Goal: Use online tool/utility: Utilize a website feature to perform a specific function

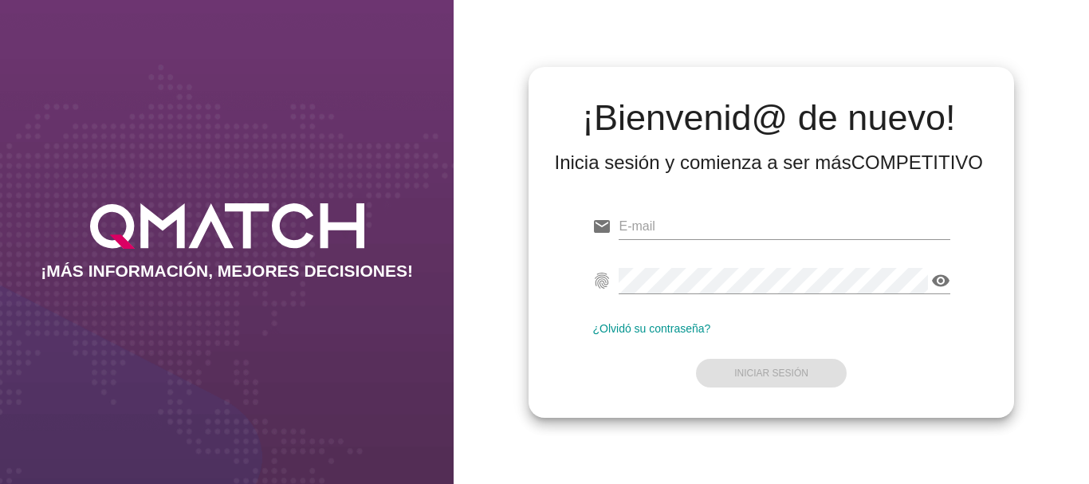
type input "[EMAIL_ADDRESS][PERSON_NAME][DOMAIN_NAME]"
click at [894, 324] on div "¿Olvidó su contraseña?" at bounding box center [770, 328] width 357 height 13
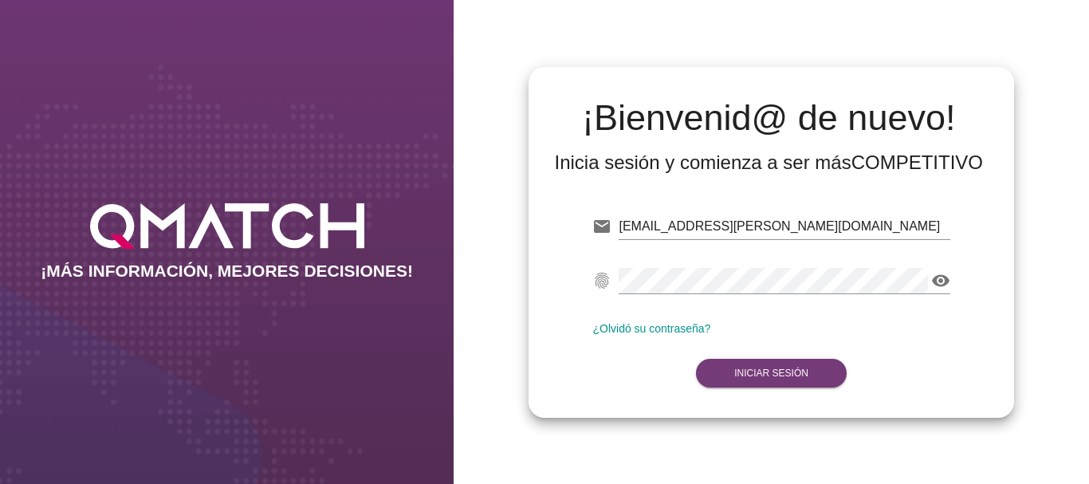
click at [769, 369] on strong "Iniciar Sesión" at bounding box center [771, 372] width 74 height 11
click at [758, 363] on button "Iniciar Sesión" at bounding box center [771, 373] width 151 height 29
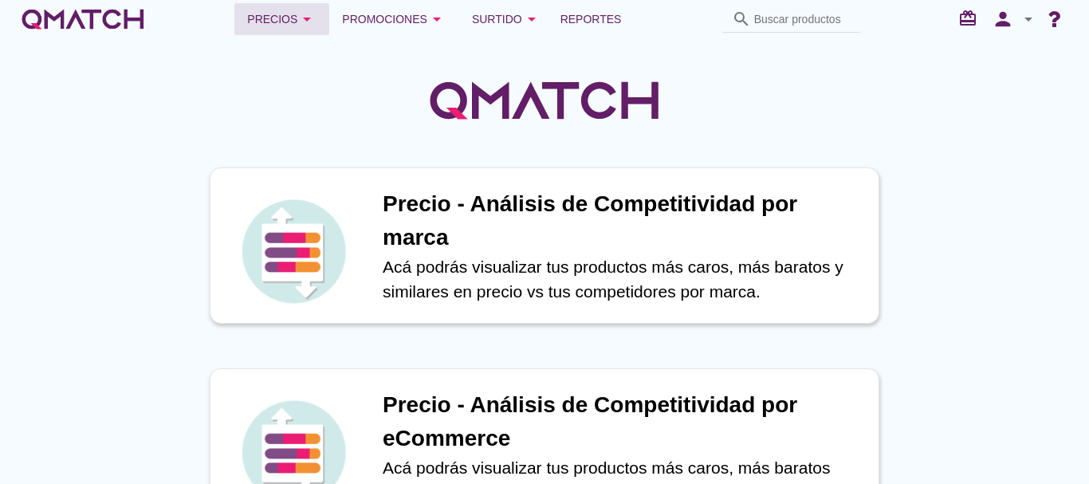
click at [302, 28] on icon "arrow_drop_down" at bounding box center [306, 19] width 19 height 19
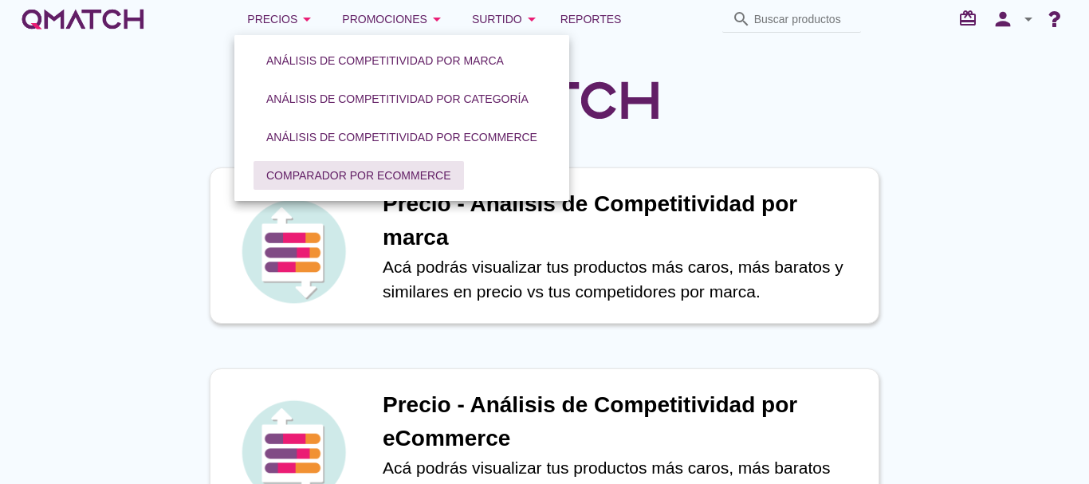
click at [323, 171] on div "Comparador por eCommerce" at bounding box center [358, 175] width 185 height 17
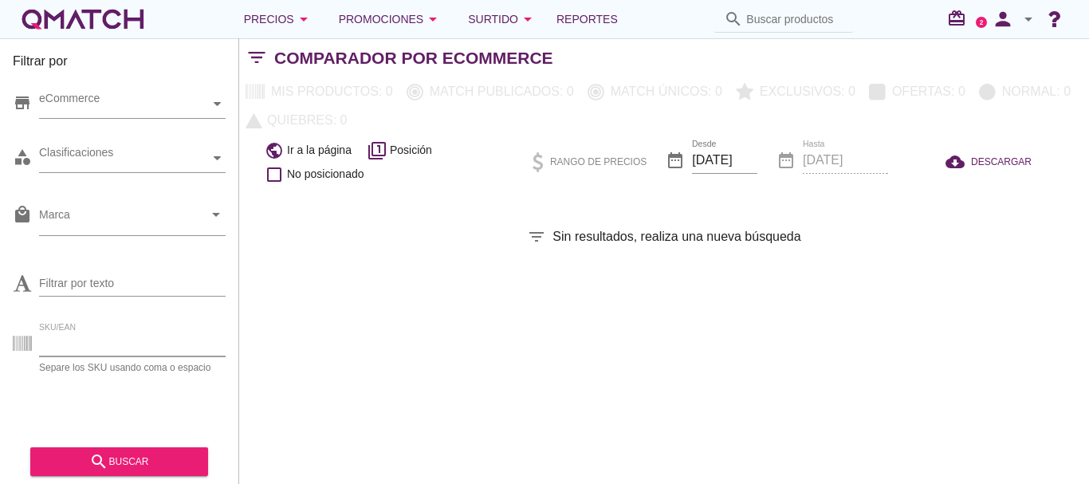
click at [77, 346] on input "SKU/EAN" at bounding box center [132, 344] width 187 height 26
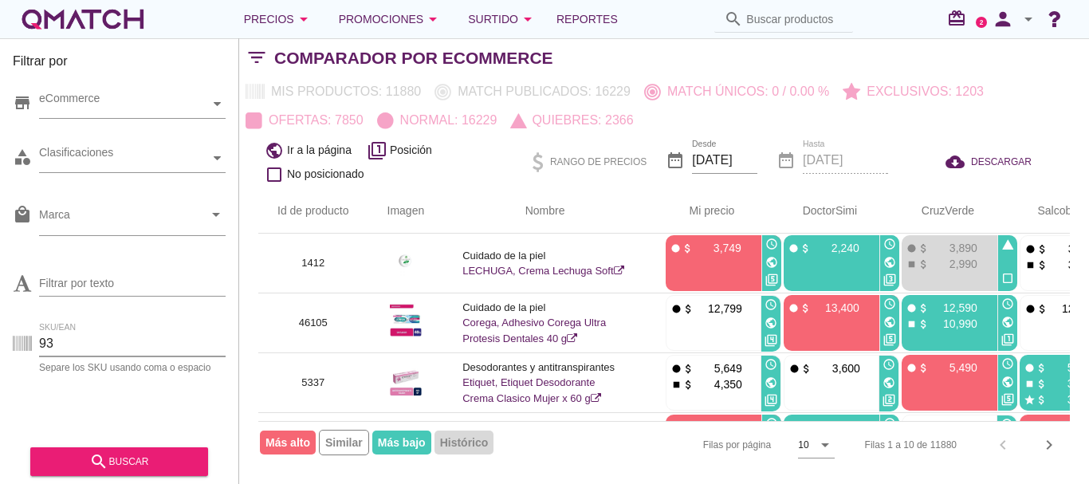
type input "93"
click at [126, 461] on div "search buscar" at bounding box center [119, 461] width 152 height 19
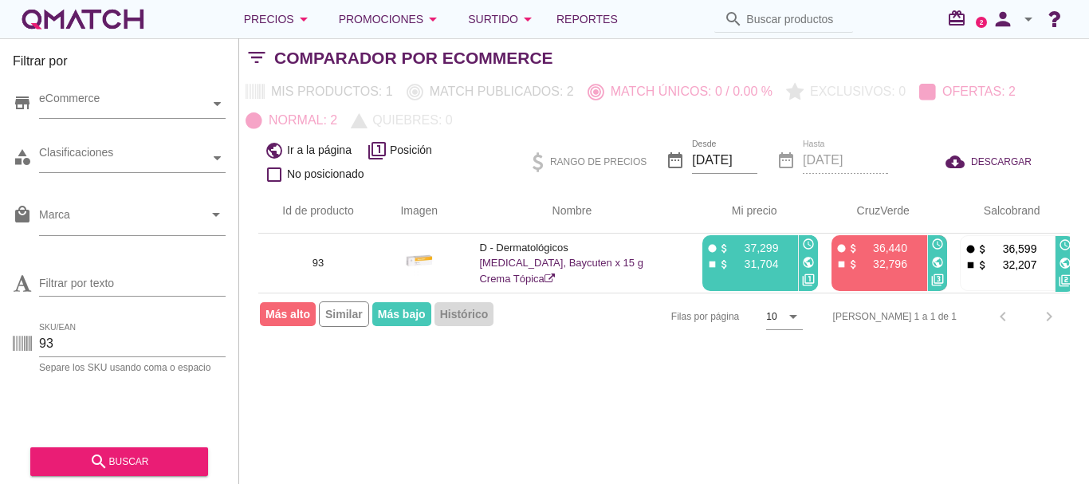
scroll to position [0, 6]
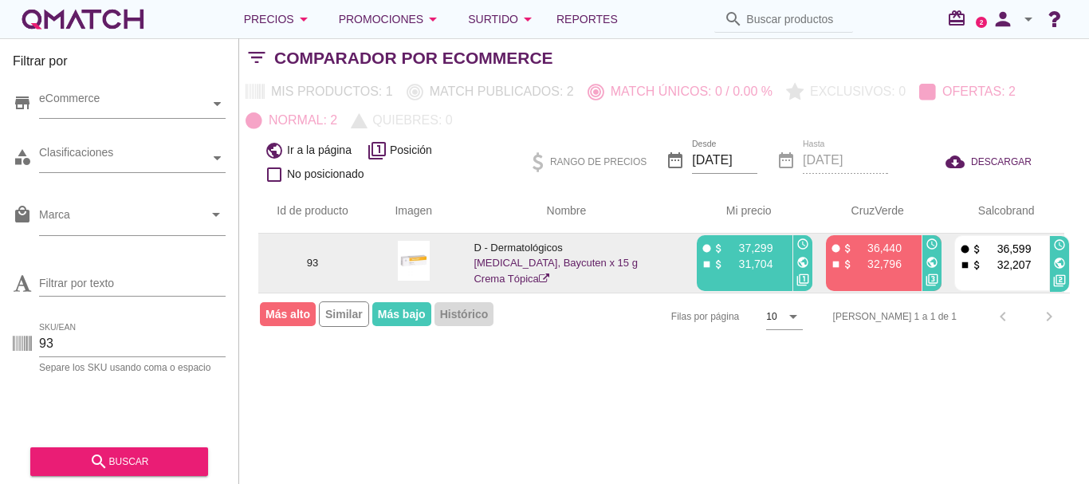
click at [1052, 265] on div "public" at bounding box center [1059, 263] width 19 height 18
click at [1059, 264] on icon "public" at bounding box center [1059, 263] width 13 height 13
